Goal: Check status

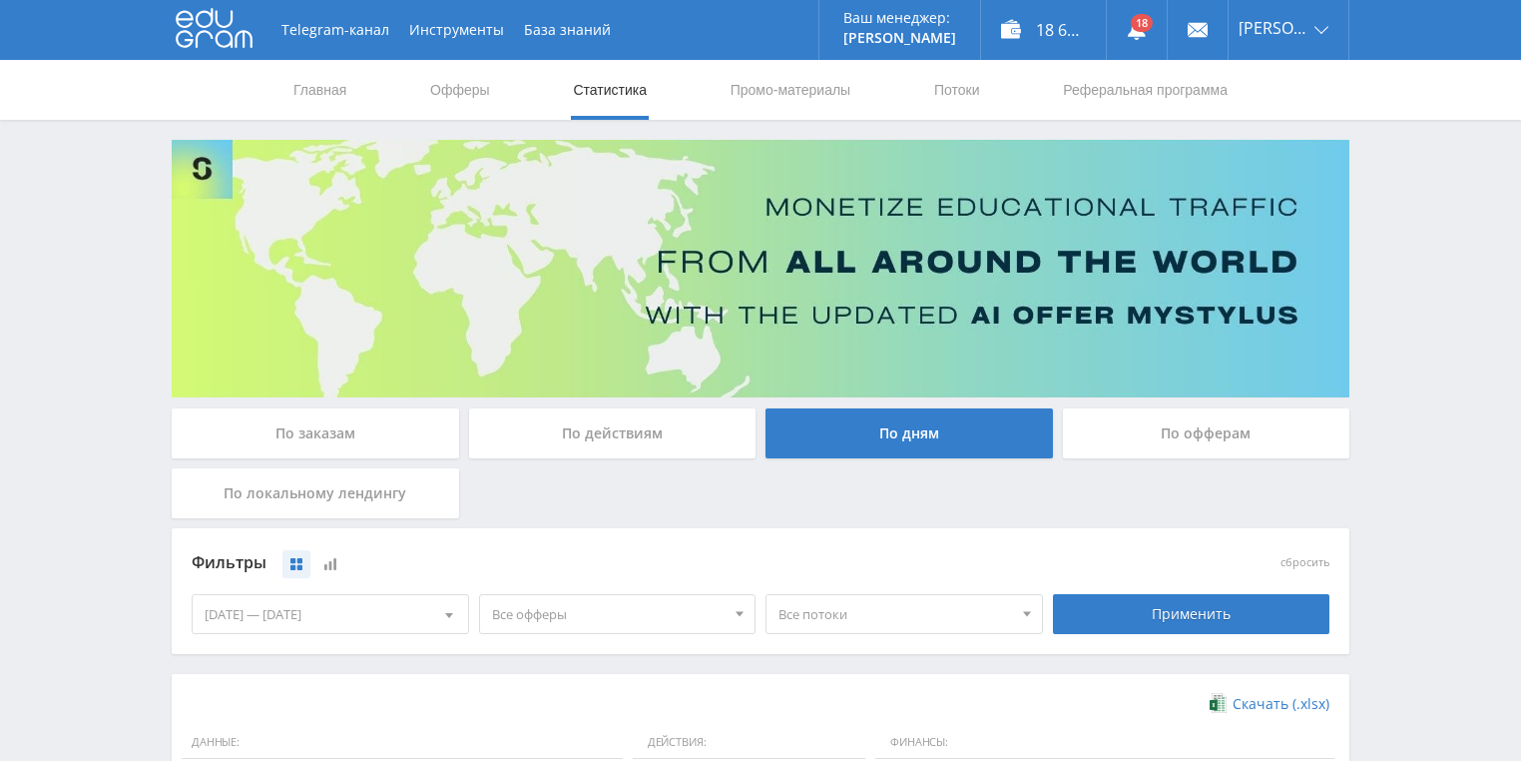
scroll to position [479, 0]
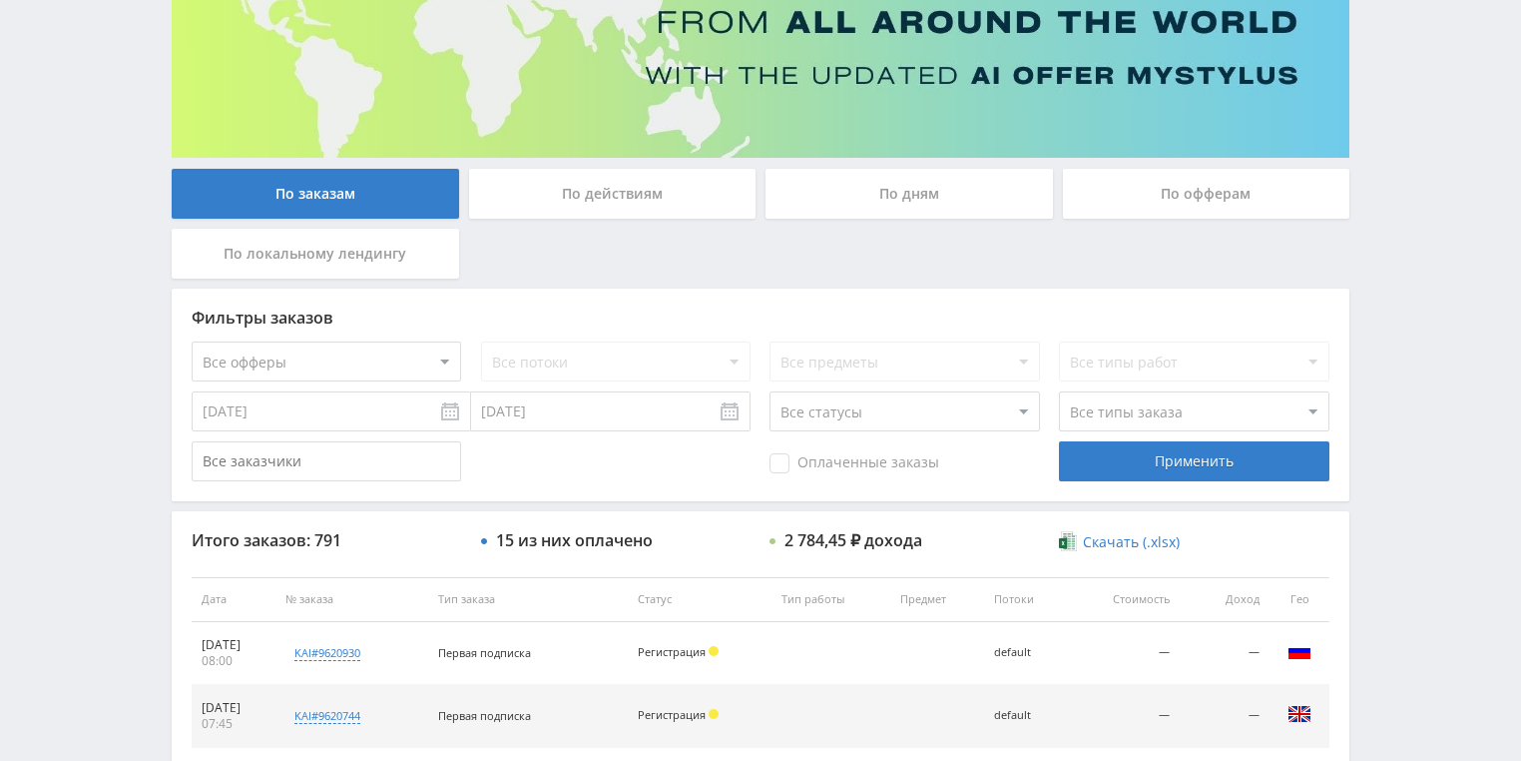
click at [597, 192] on div "По действиям" at bounding box center [613, 194] width 288 height 50
click at [0, 0] on input "По действиям" at bounding box center [0, 0] width 0 height 0
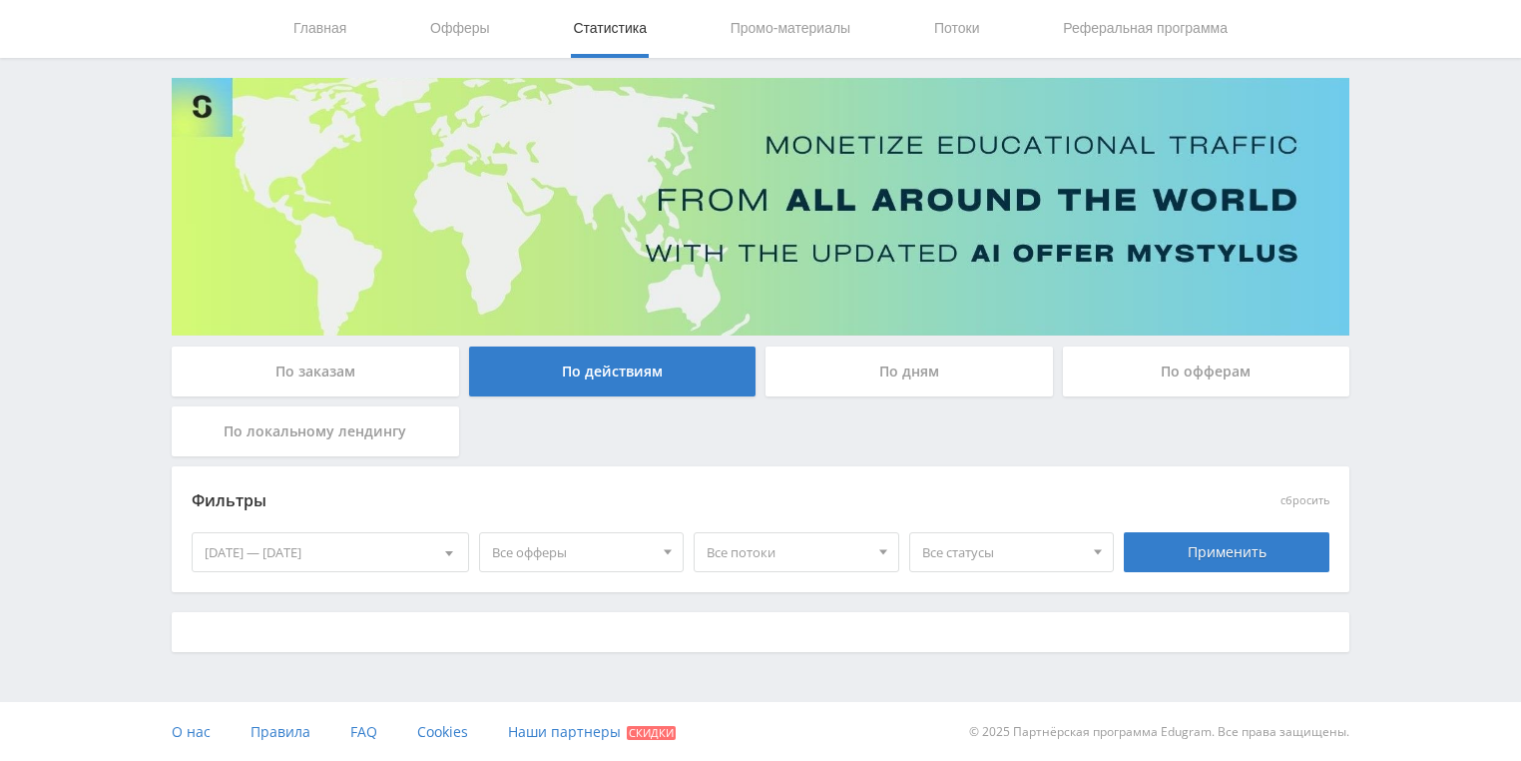
scroll to position [240, 0]
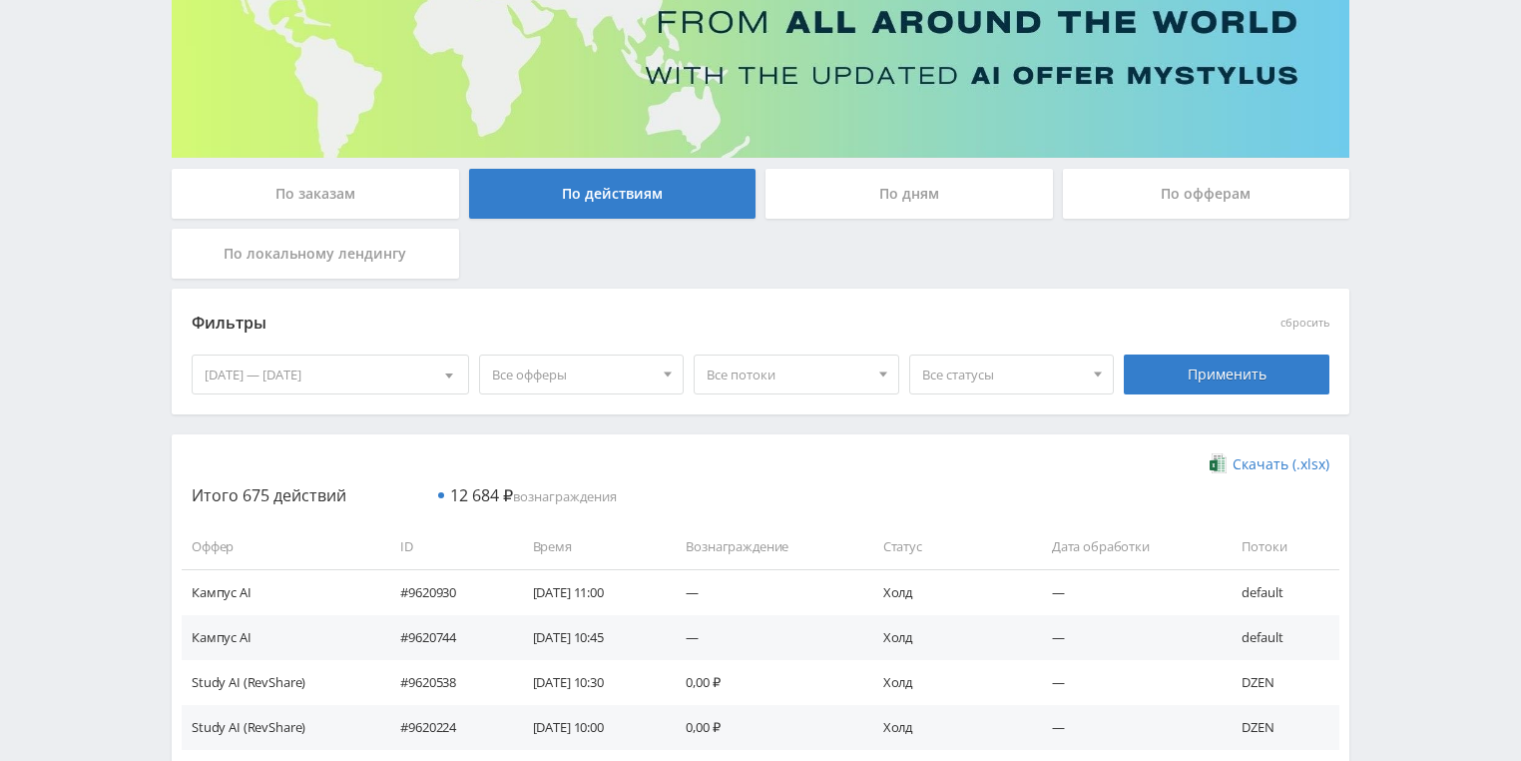
click at [902, 198] on div "По дням" at bounding box center [910, 194] width 288 height 50
click at [0, 0] on input "По дням" at bounding box center [0, 0] width 0 height 0
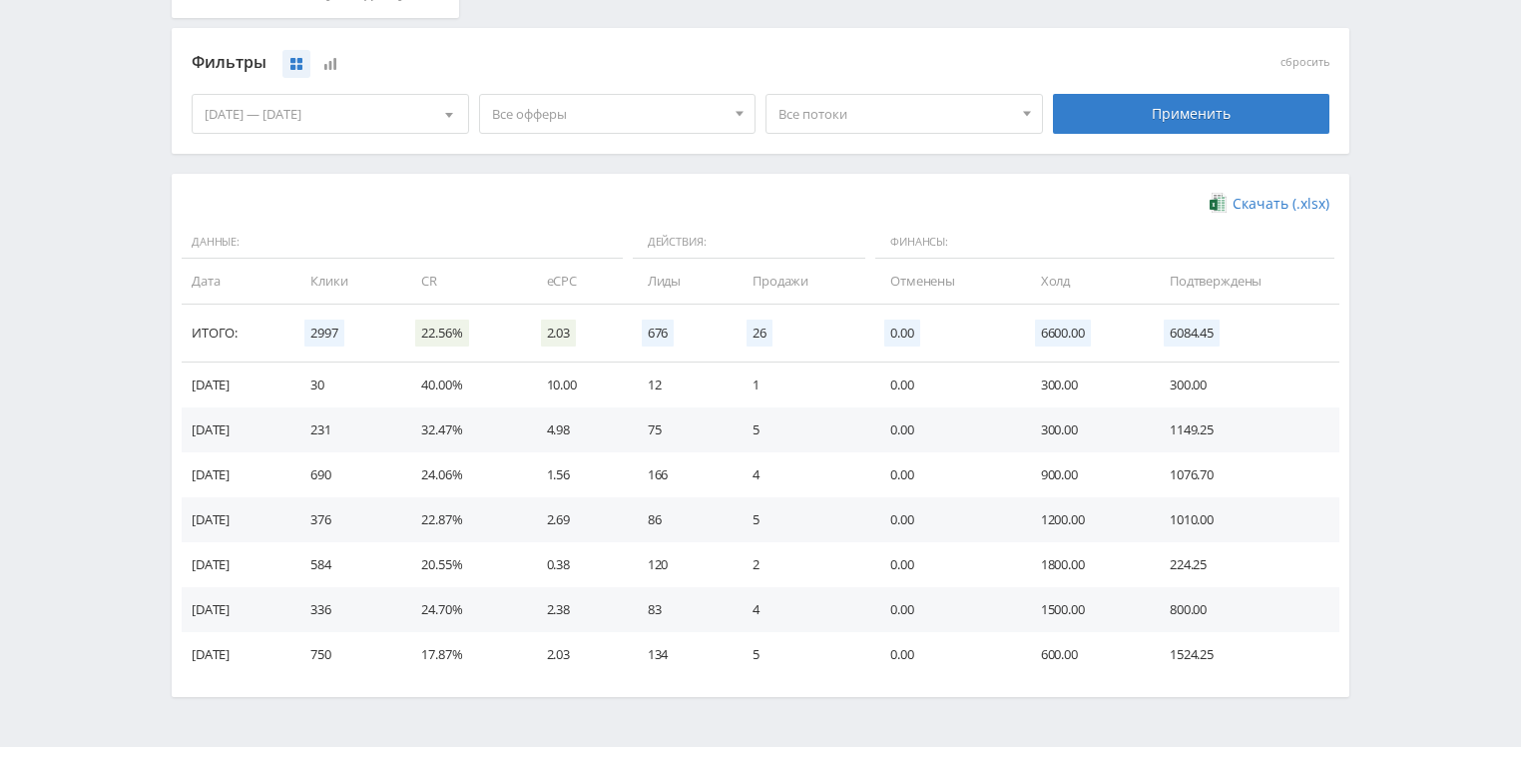
scroll to position [544, 0]
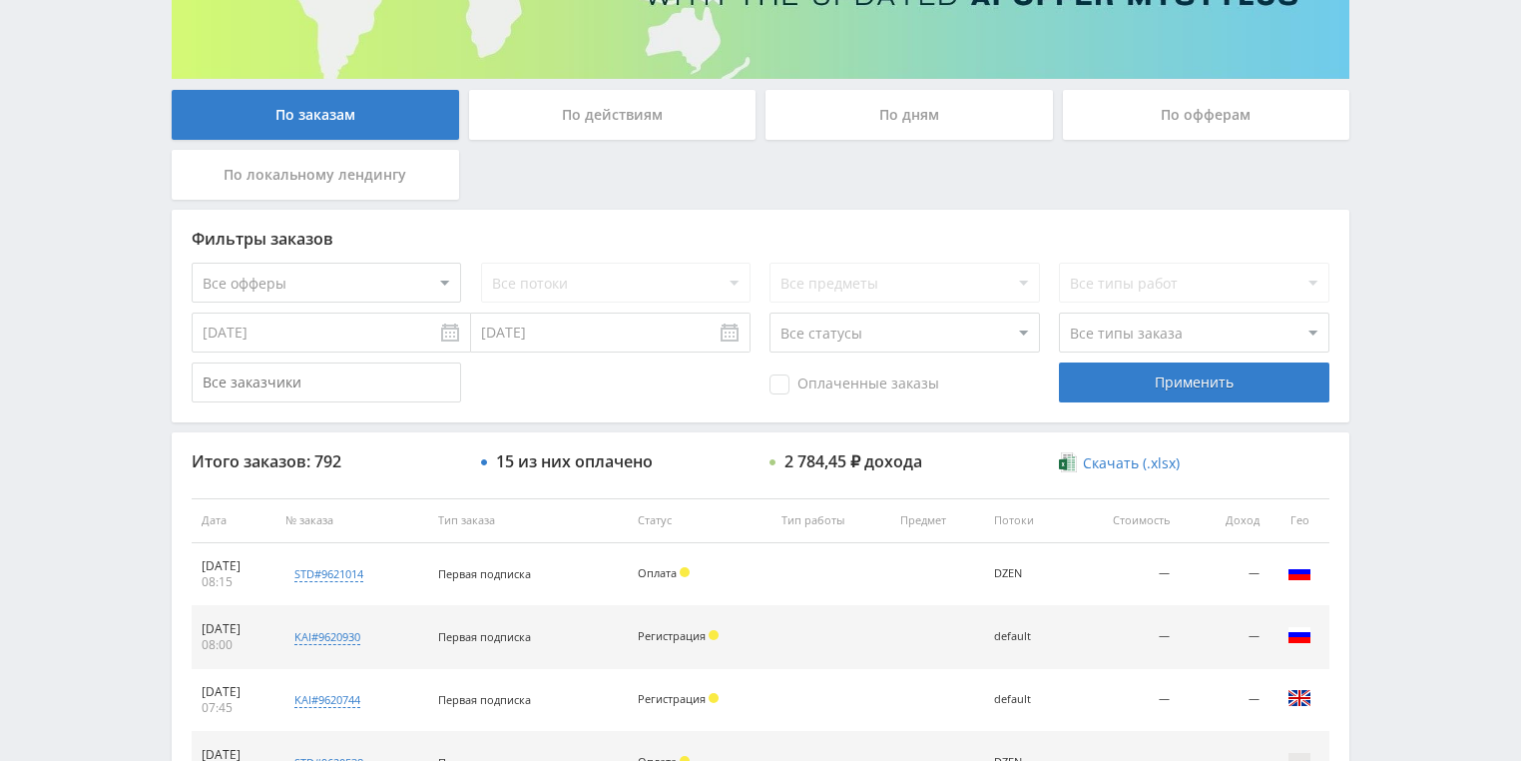
scroll to position [319, 0]
click at [621, 115] on div "По действиям" at bounding box center [613, 114] width 288 height 50
click at [0, 0] on input "По действиям" at bounding box center [0, 0] width 0 height 0
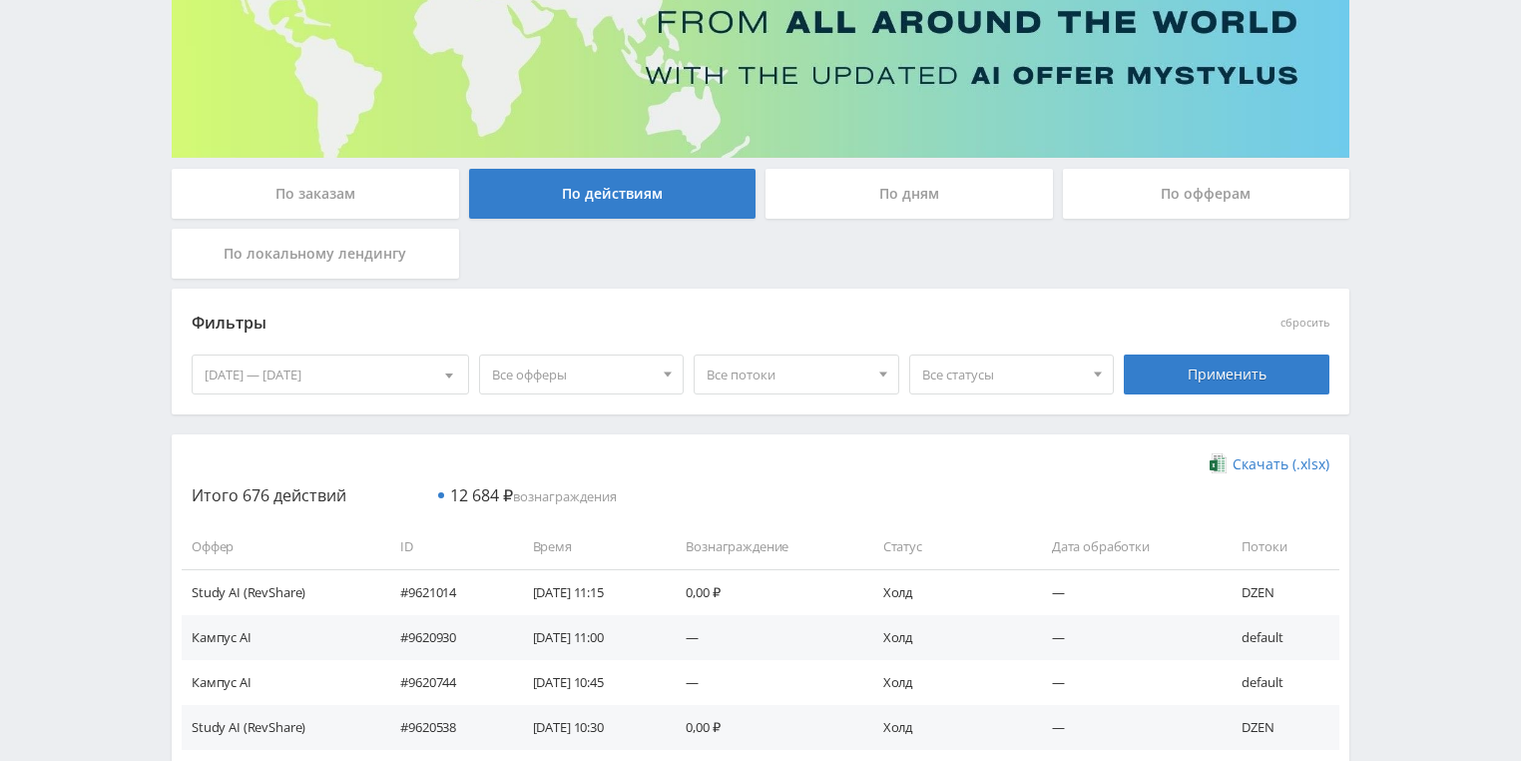
click at [875, 207] on div "По дням" at bounding box center [910, 194] width 288 height 50
click at [0, 0] on input "По дням" at bounding box center [0, 0] width 0 height 0
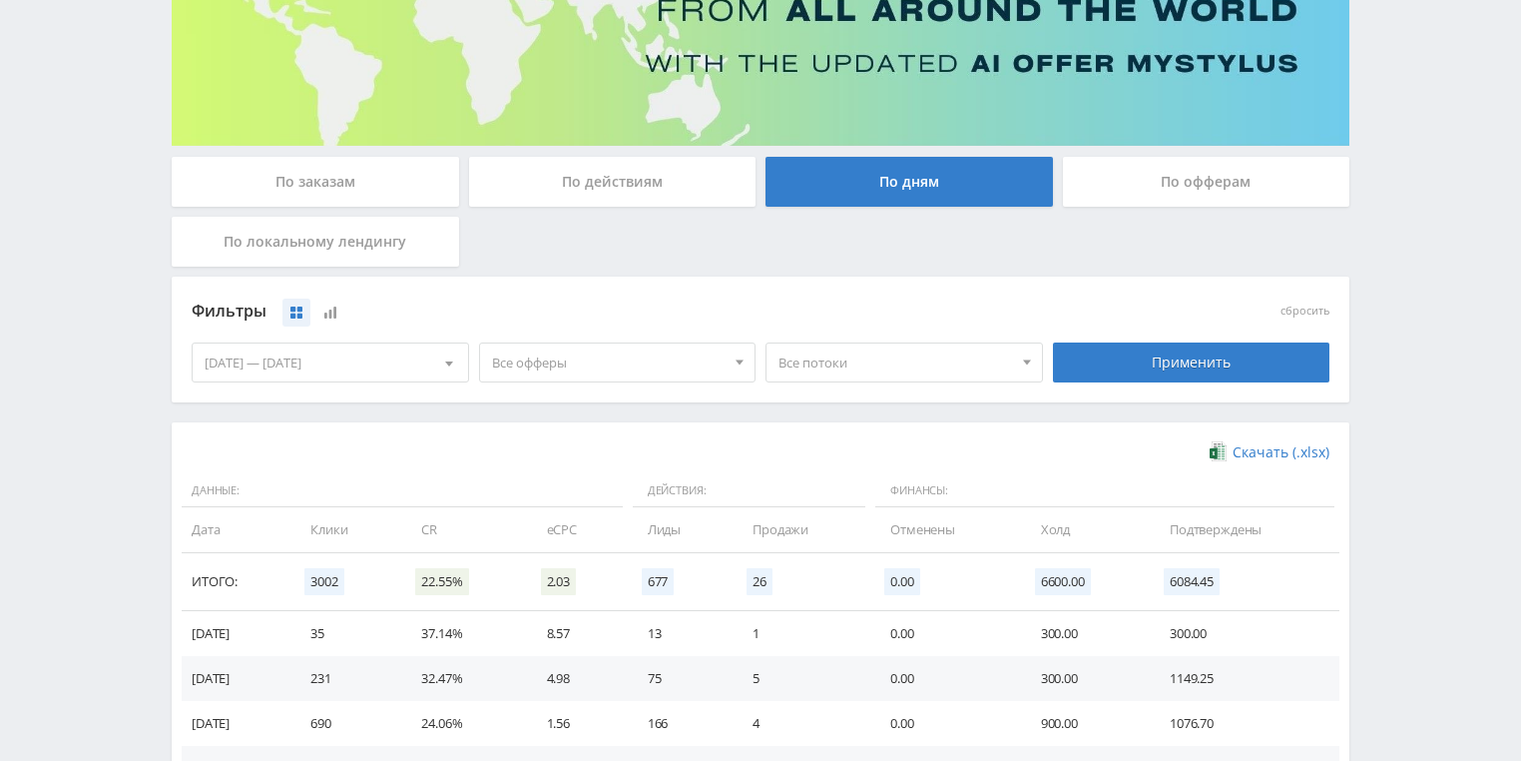
scroll to position [544, 0]
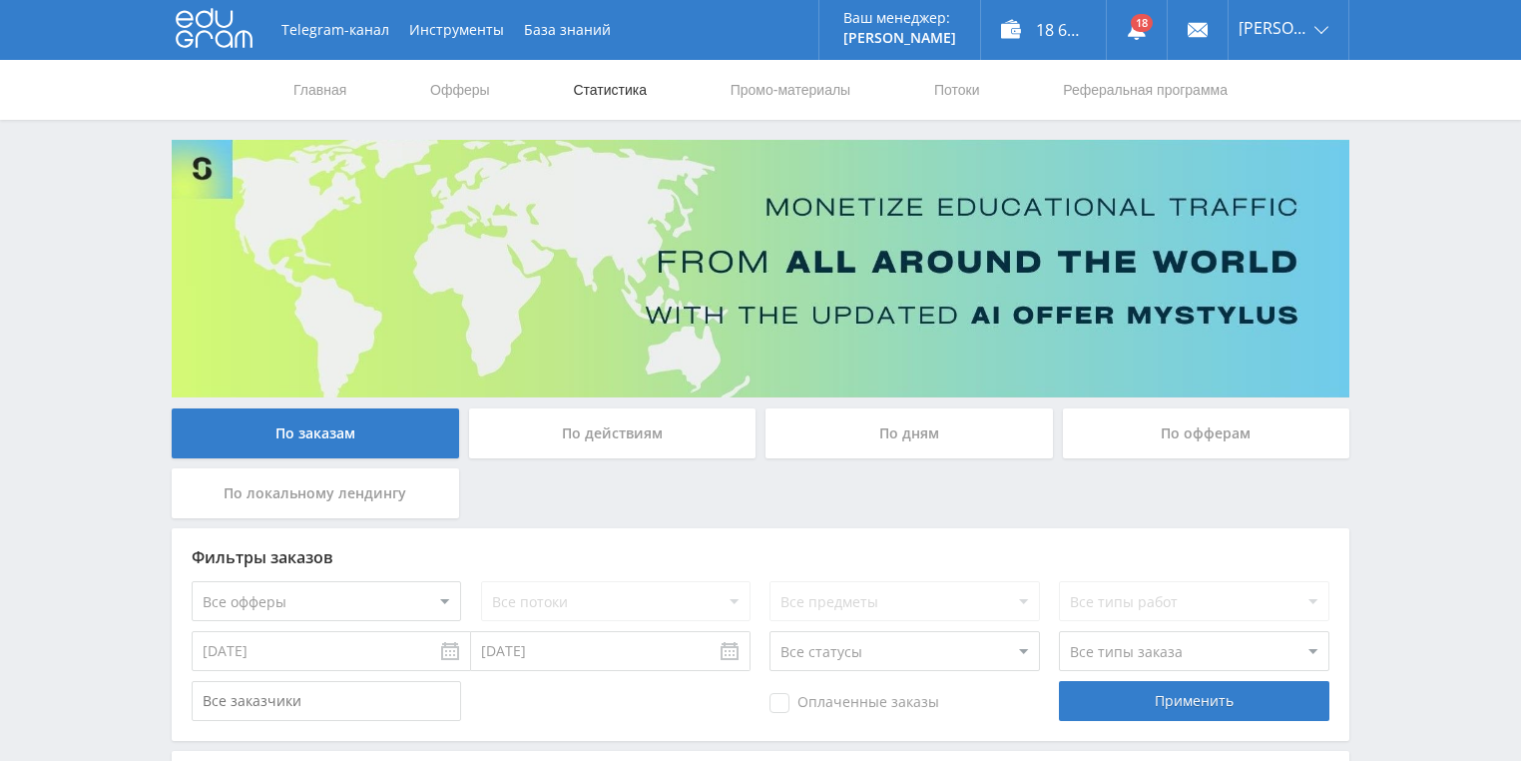
scroll to position [160, 0]
